Goal: Task Accomplishment & Management: Manage account settings

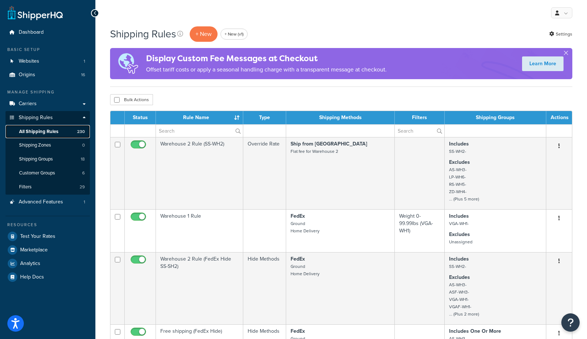
click at [62, 133] on link "All Shipping Rules 230" at bounding box center [47, 132] width 84 height 14
click at [213, 118] on th "Rule Name" at bounding box center [199, 117] width 87 height 13
click at [176, 123] on th "Rule Name" at bounding box center [199, 117] width 87 height 13
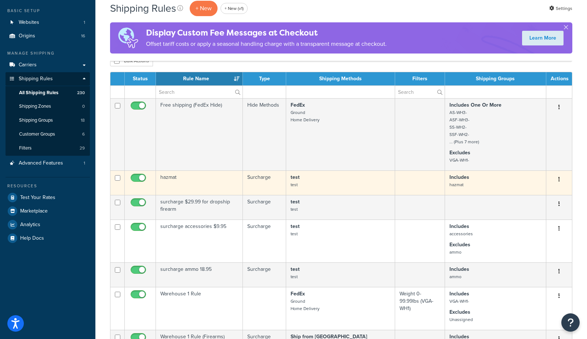
scroll to position [40, 0]
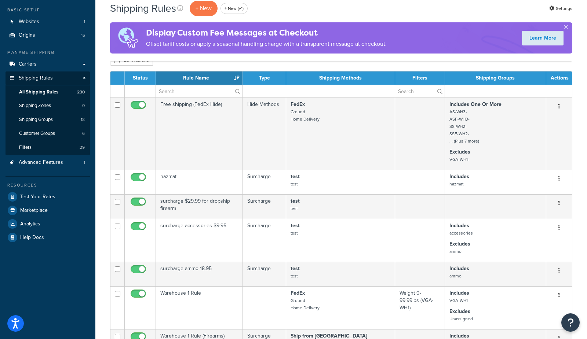
click at [186, 76] on th "Rule Name" at bounding box center [199, 77] width 87 height 13
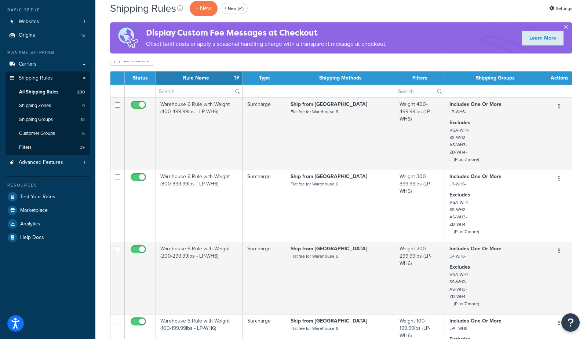
scroll to position [0, 0]
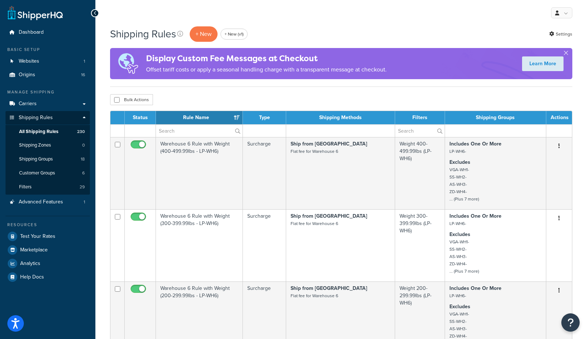
click at [201, 113] on th "Rule Name" at bounding box center [199, 117] width 87 height 13
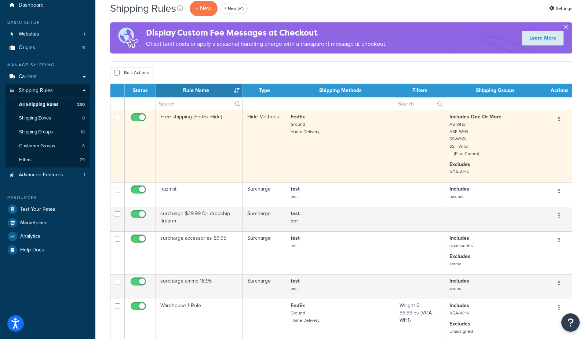
scroll to position [42, 0]
